Goal: Task Accomplishment & Management: Manage account settings

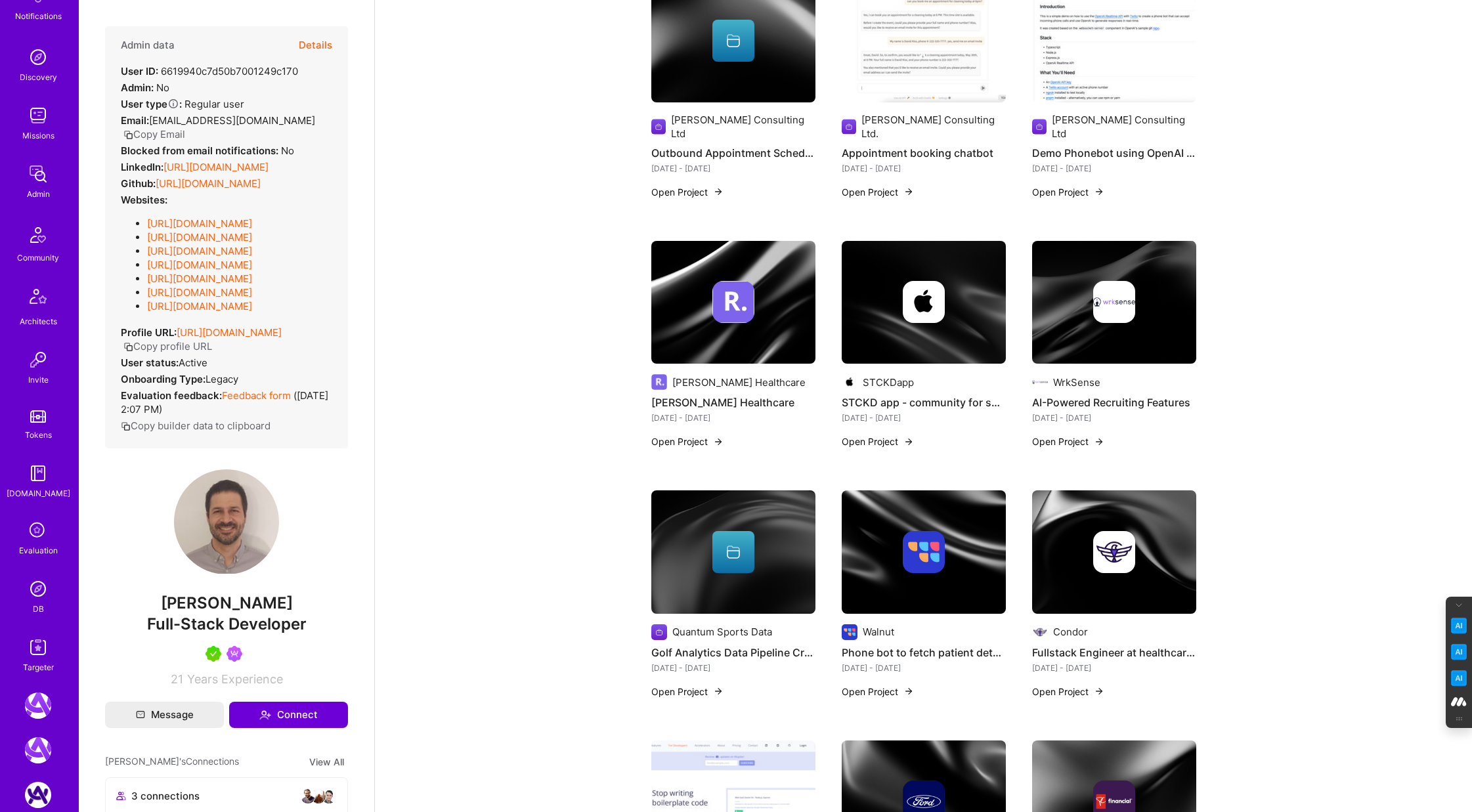
scroll to position [95, 0]
click at [28, 604] on link "DB" at bounding box center [37, 594] width 81 height 40
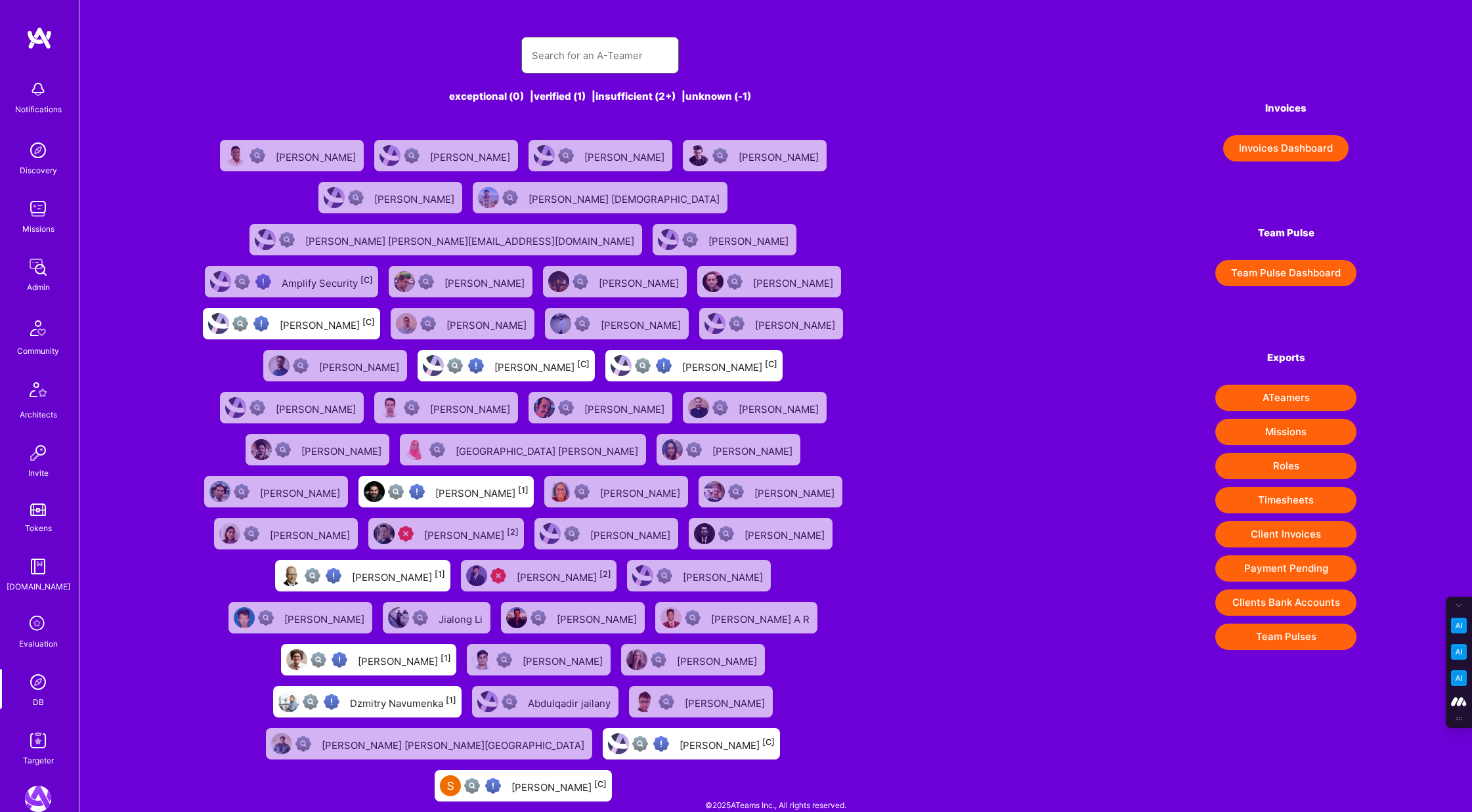
click at [547, 49] on input "text" at bounding box center [600, 55] width 136 height 33
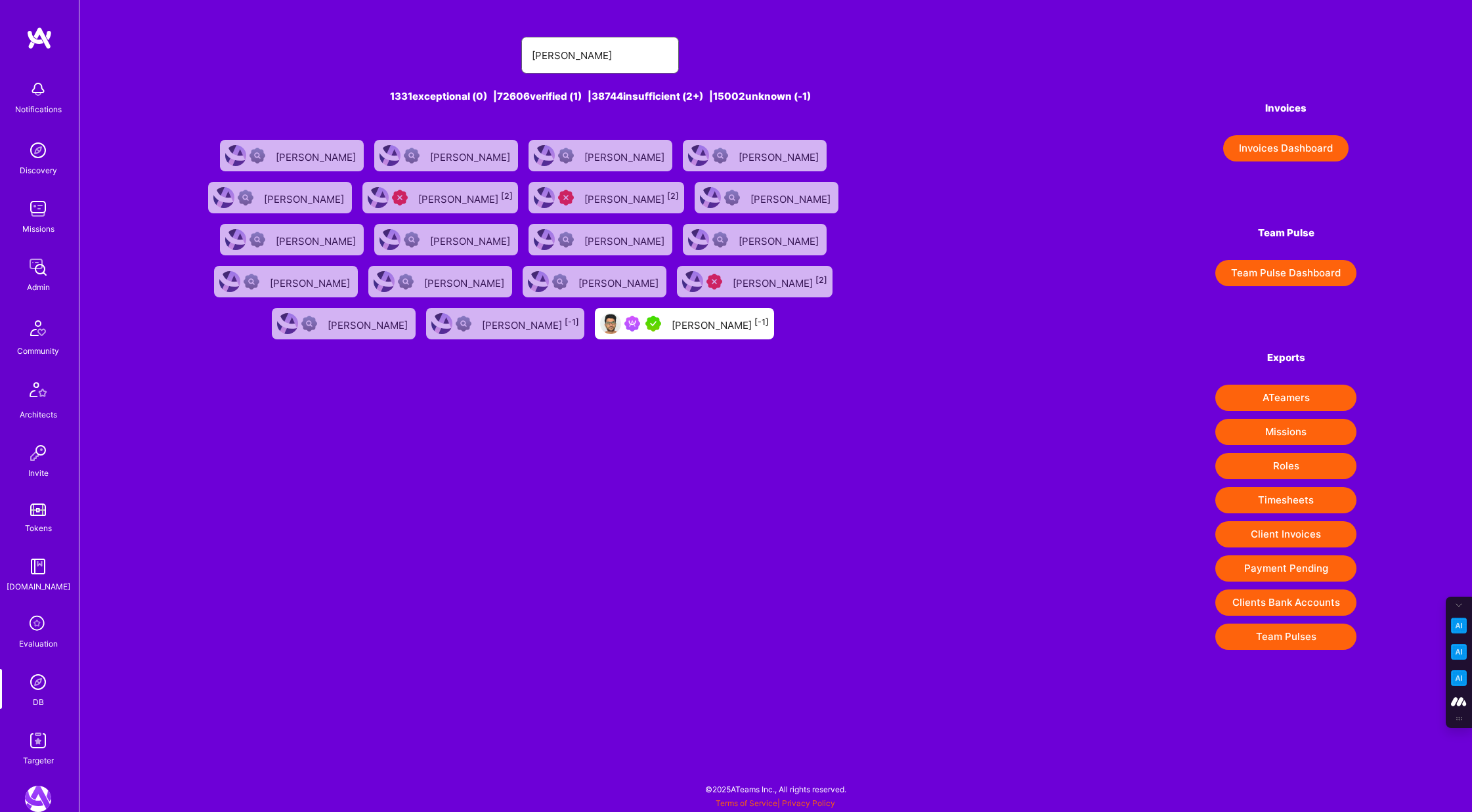
type input "[PERSON_NAME]"
click at [732, 332] on div "[PERSON_NAME] [-1]" at bounding box center [720, 323] width 97 height 17
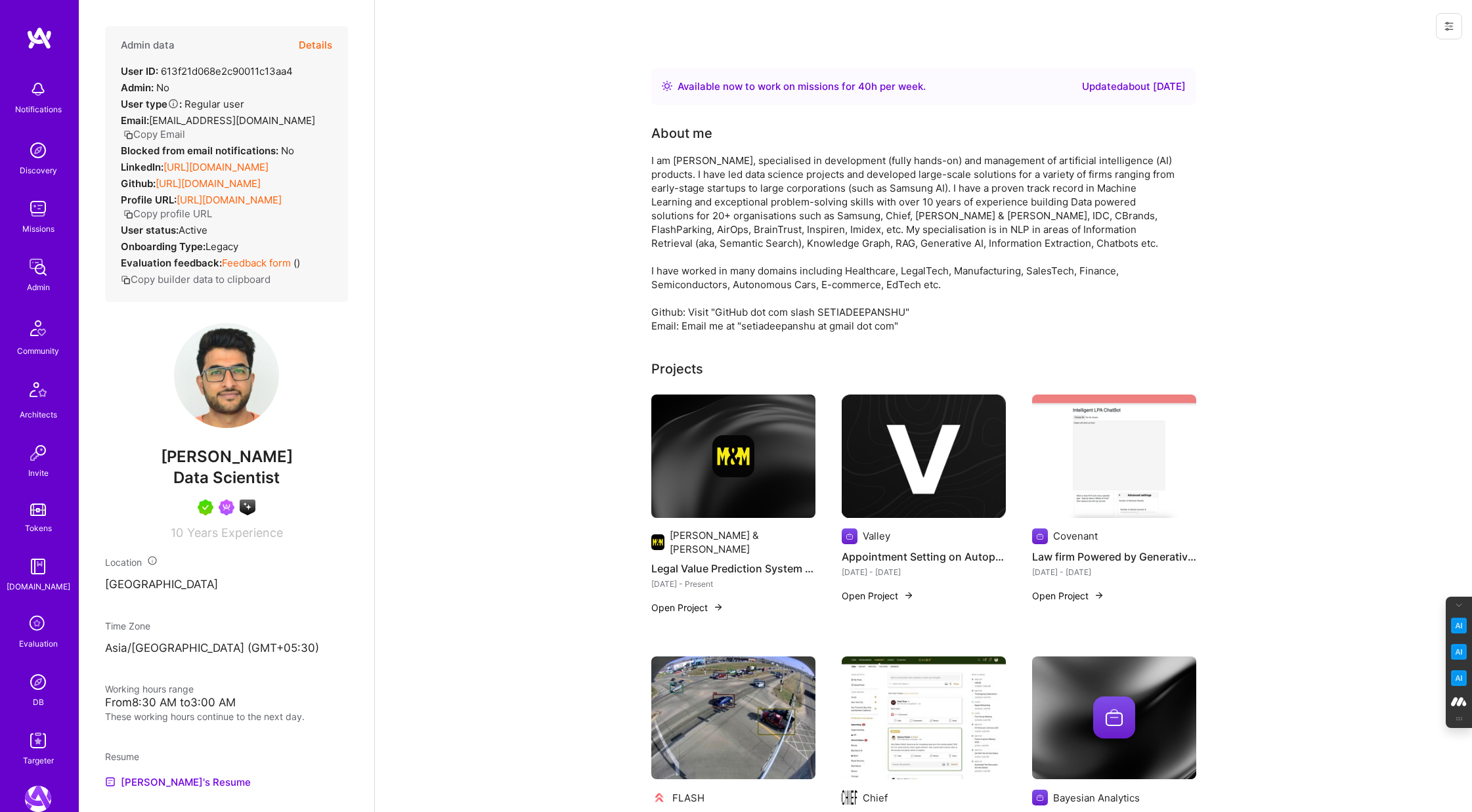
click at [314, 42] on button "Details" at bounding box center [315, 45] width 33 height 38
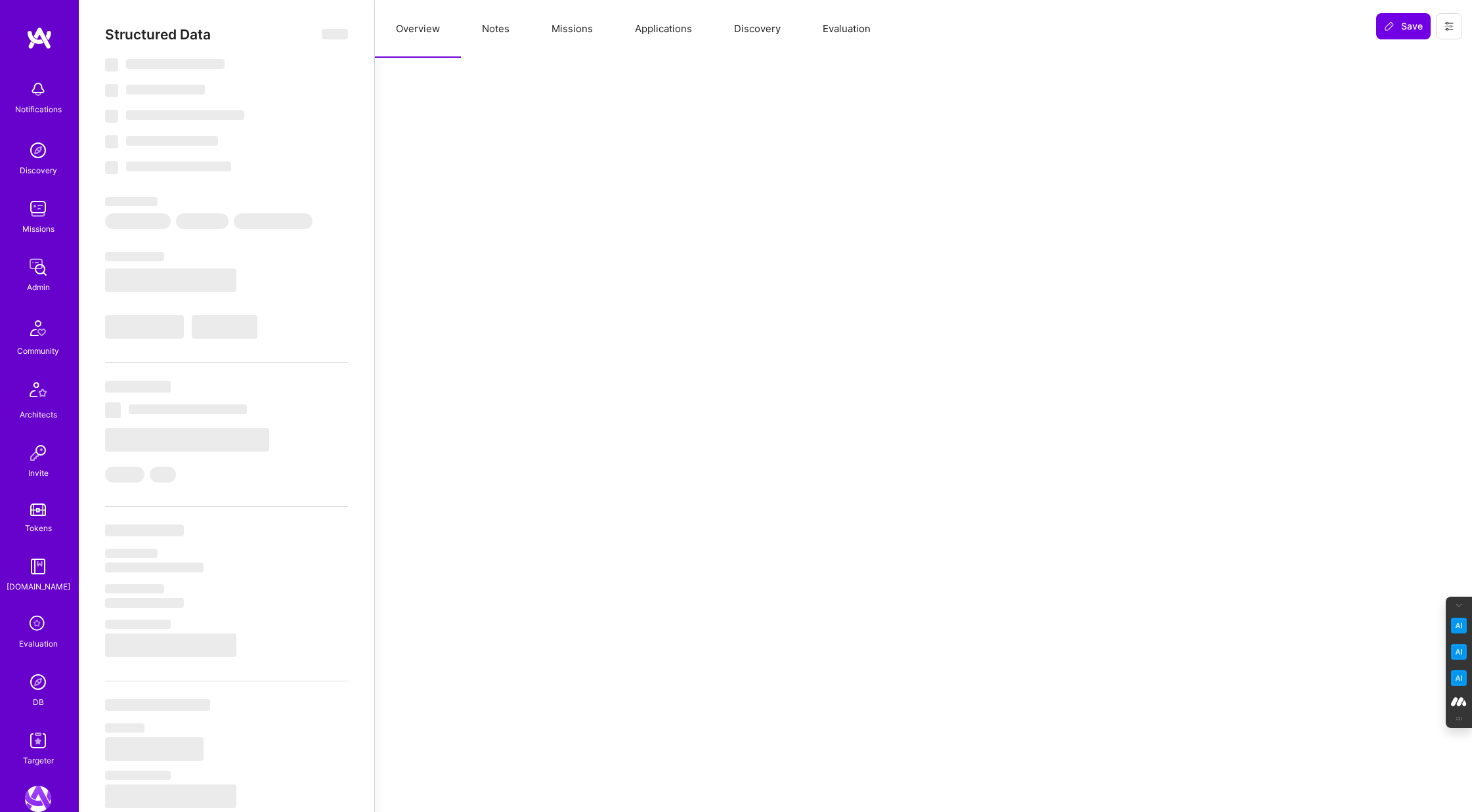
click at [852, 35] on button "Evaluation" at bounding box center [846, 29] width 90 height 58
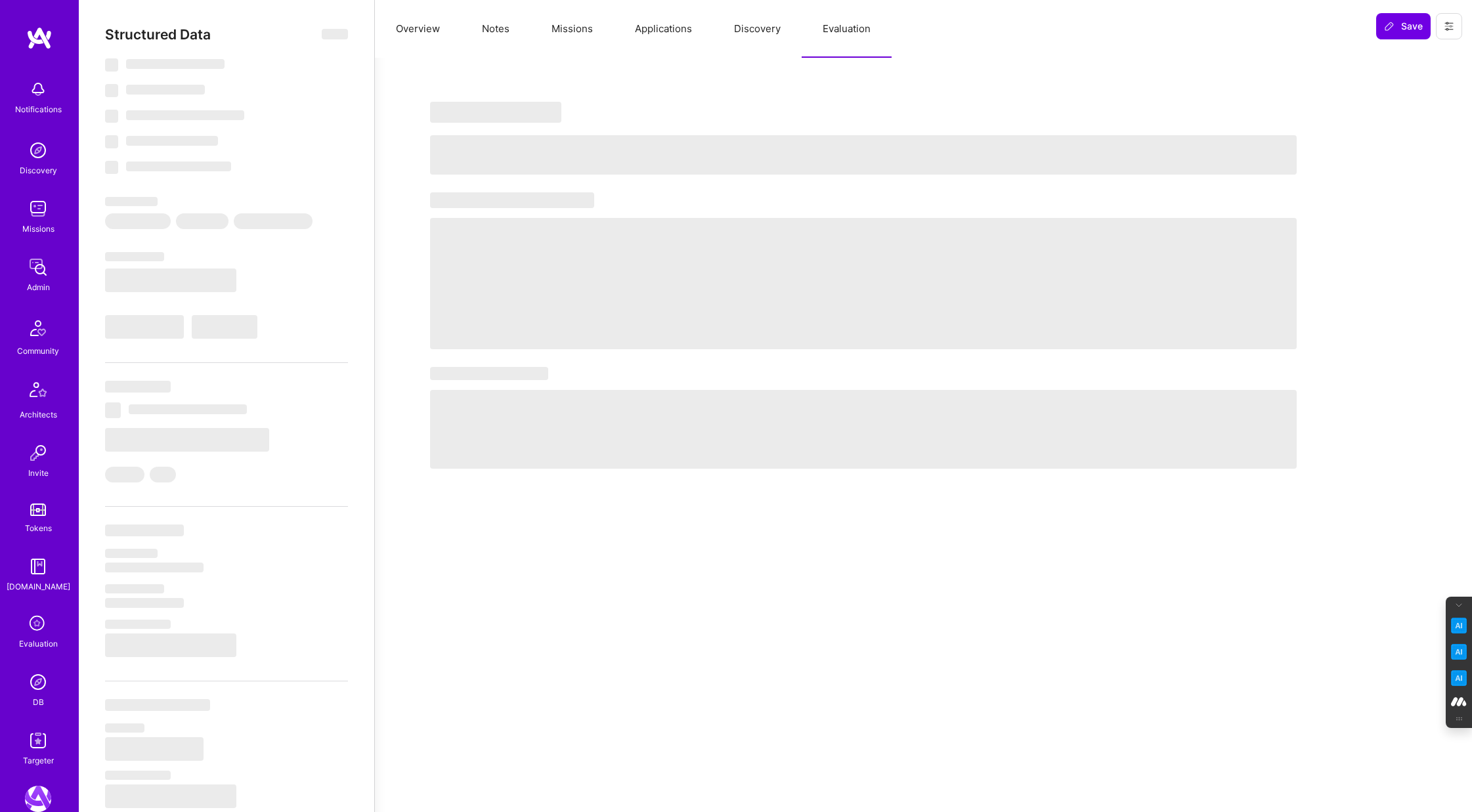
select select "Right Now"
select select "7"
select select "4"
select select "6"
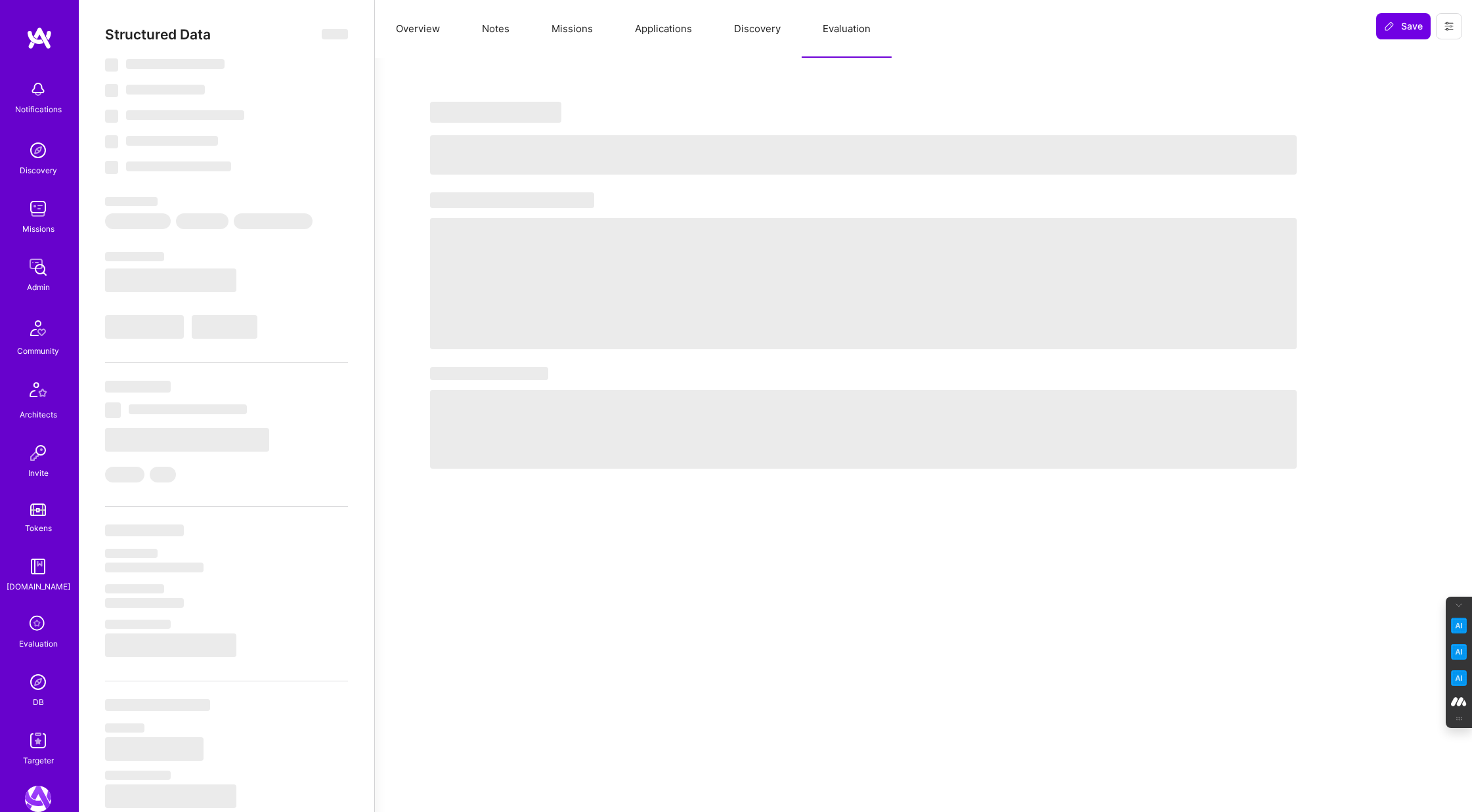
select select "US"
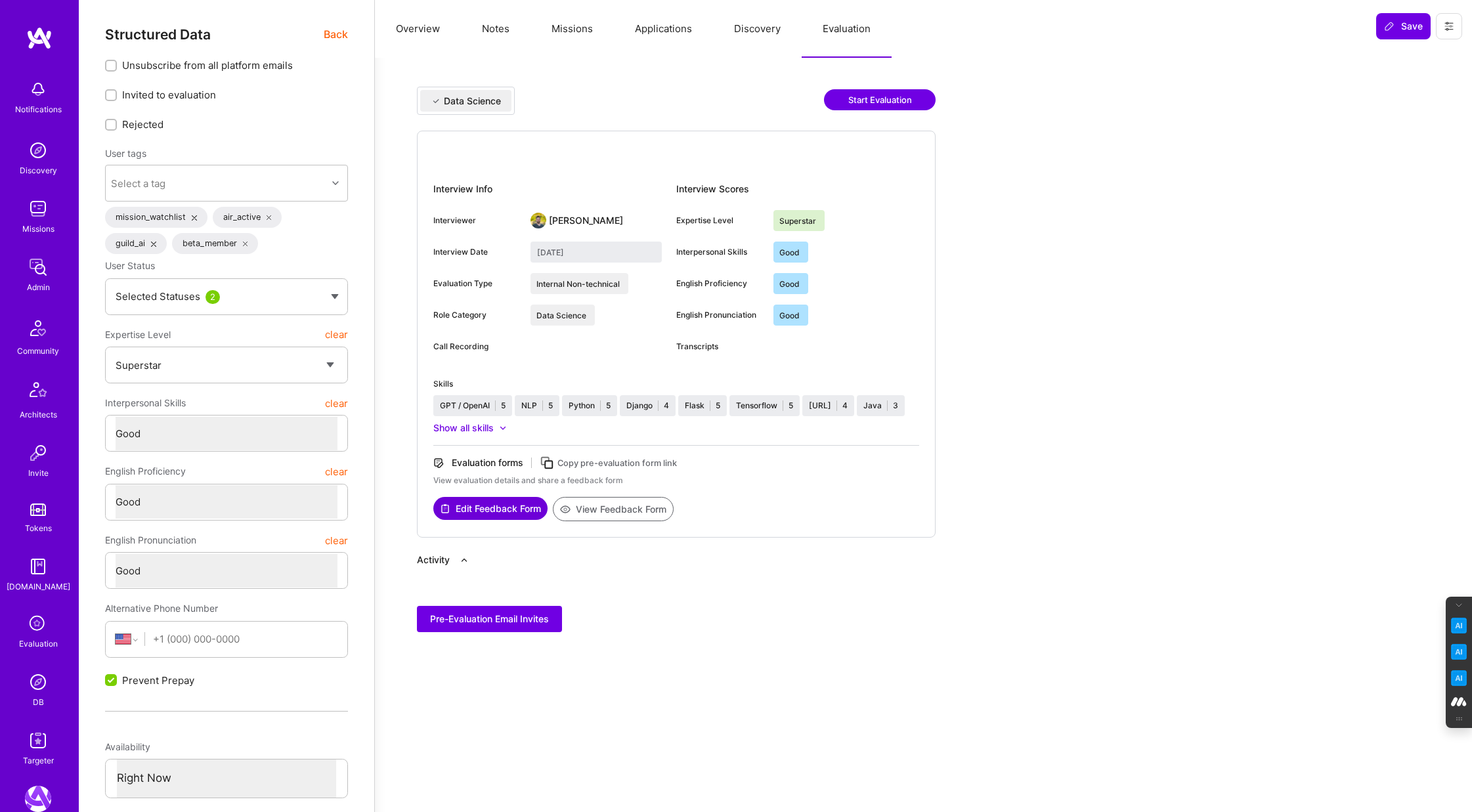
click at [496, 26] on button "Notes" at bounding box center [495, 29] width 70 height 58
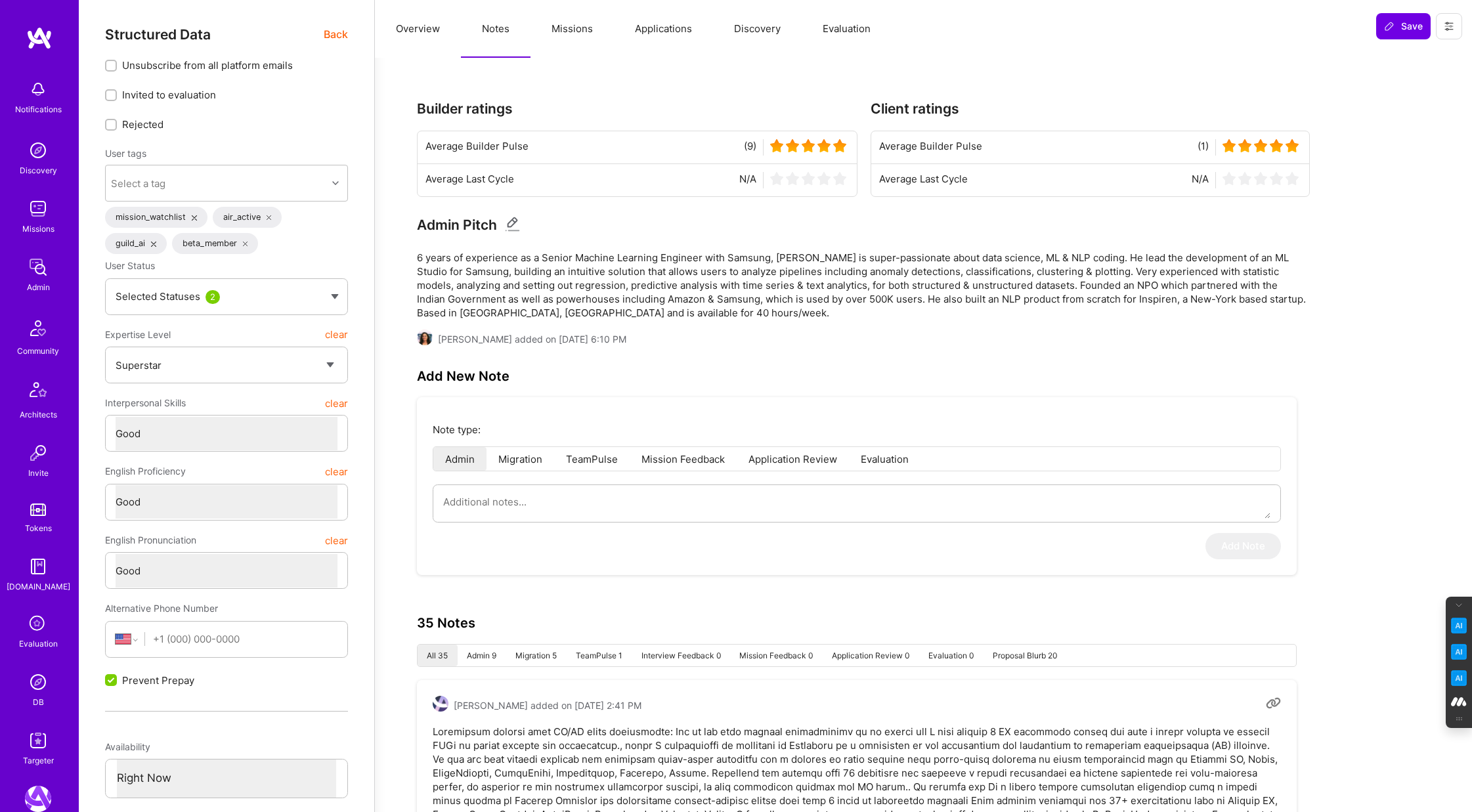
click at [333, 32] on span "Back" at bounding box center [336, 34] width 24 height 16
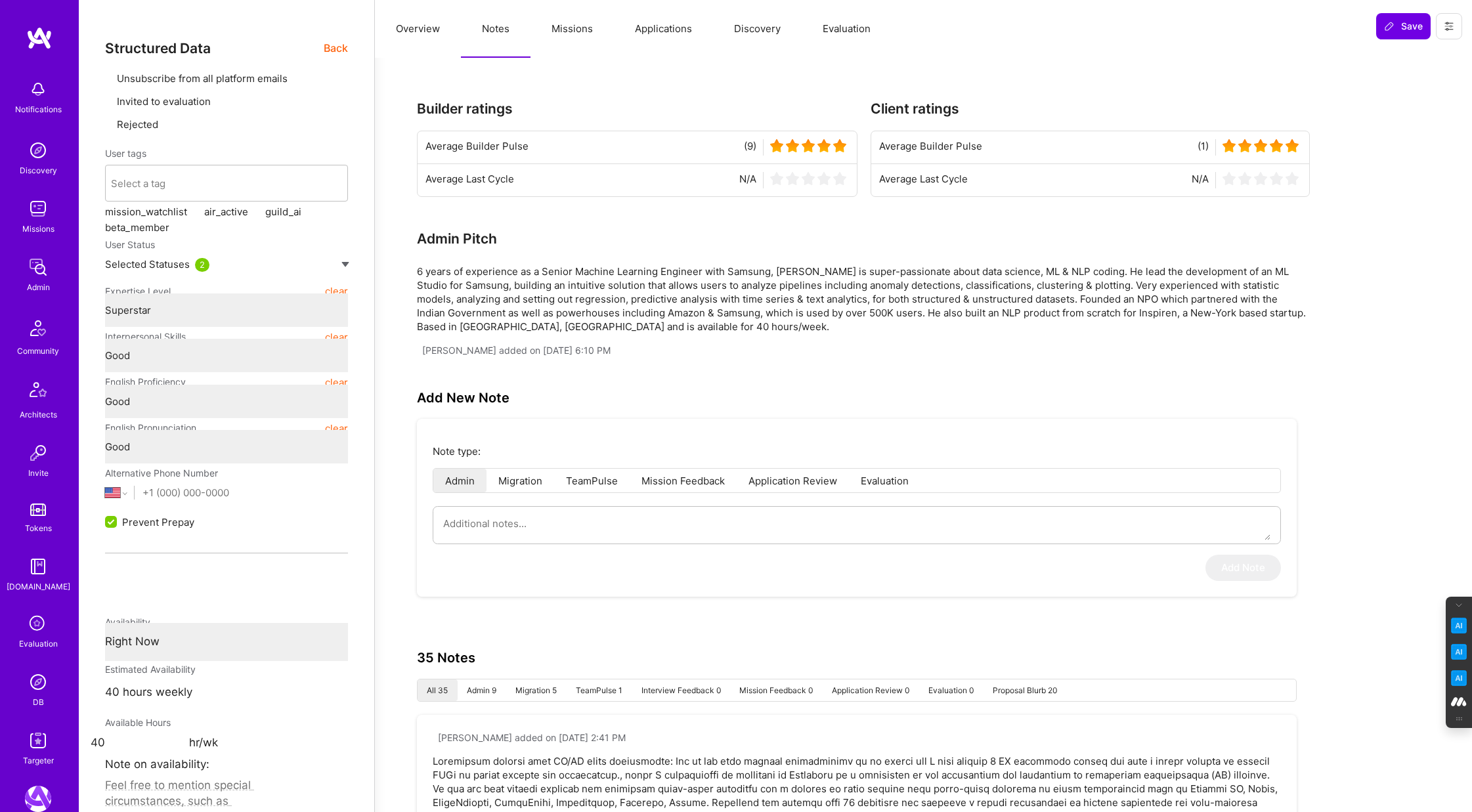
type textarea "x"
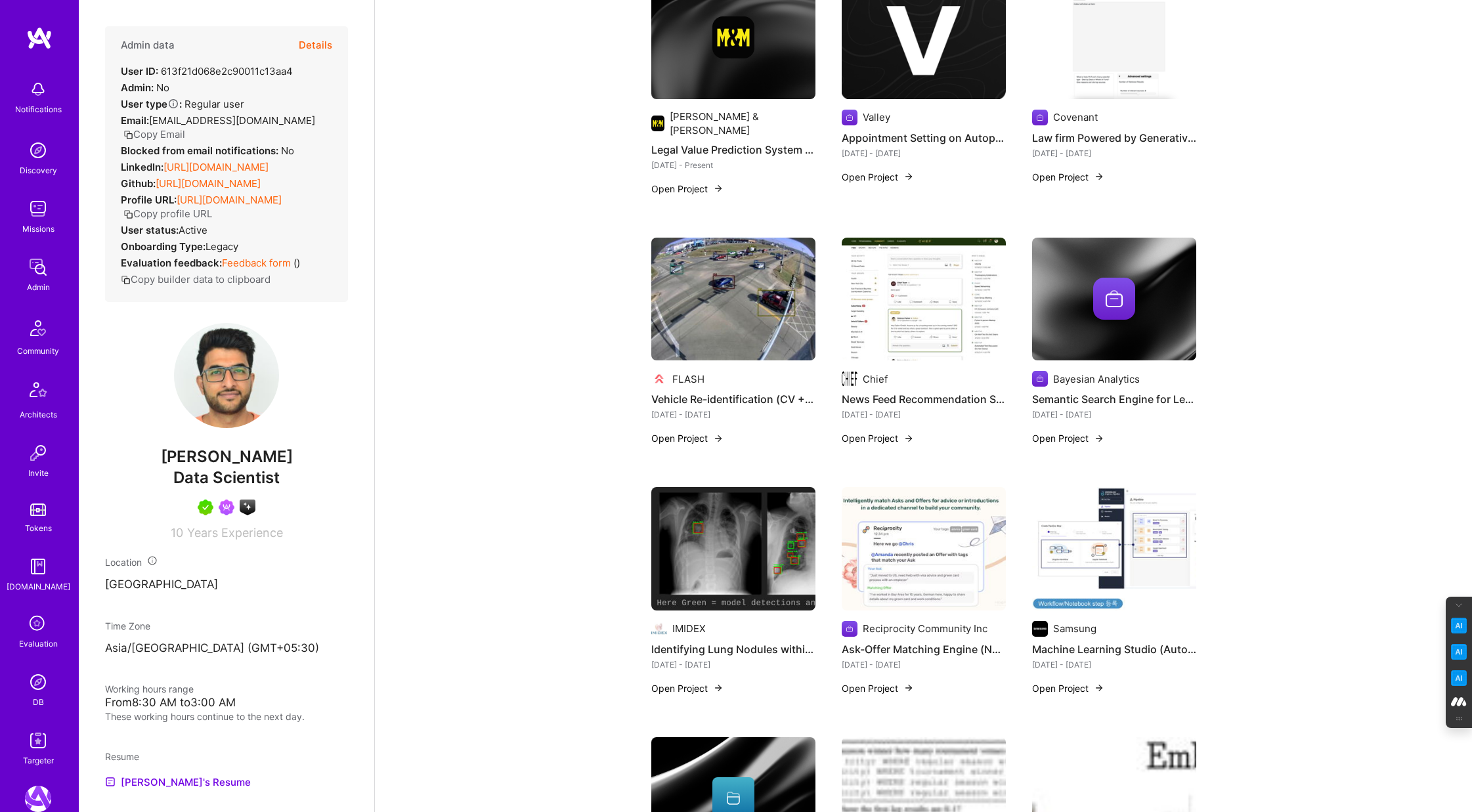
scroll to position [428, 0]
